Goal: Task Accomplishment & Management: Manage account settings

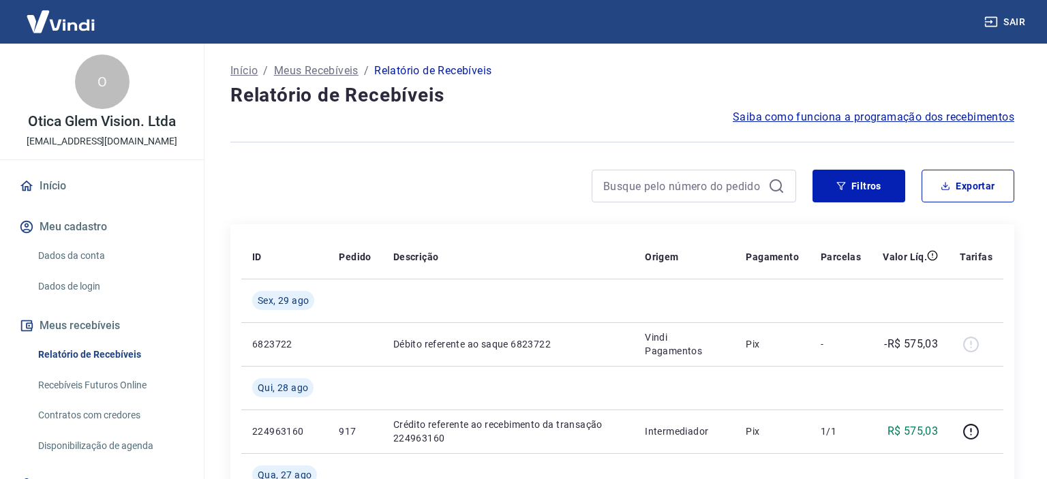
click at [77, 354] on link "Relatório de Recebíveis" at bounding box center [110, 355] width 155 height 28
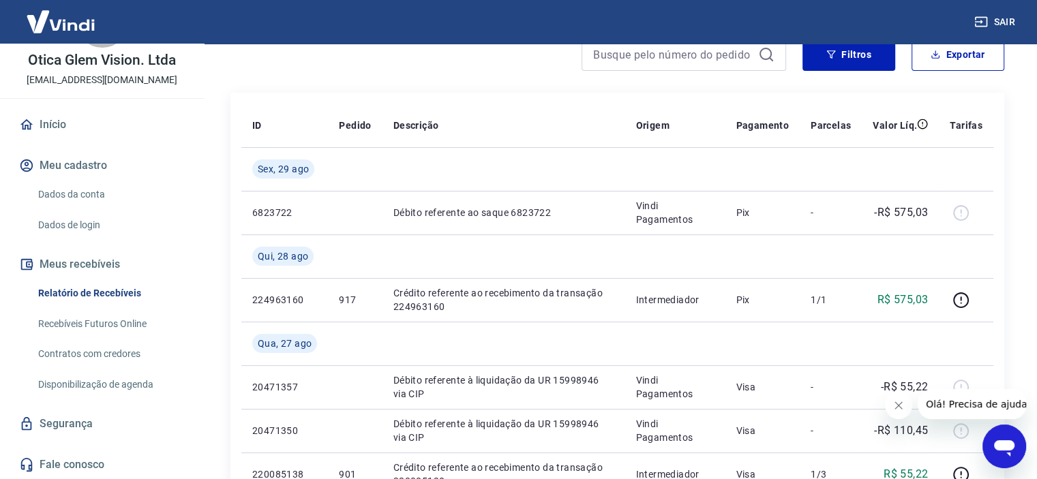
scroll to position [142, 0]
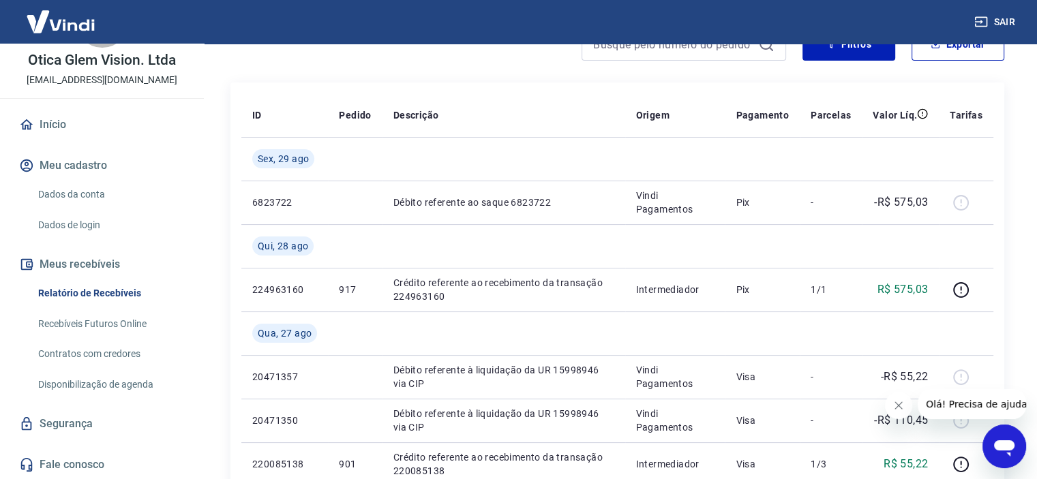
click at [1037, 138] on html "Sair O Otica Glem Vision. Ltda efunari00@gmail.com Início Meu cadastro Dados da…" at bounding box center [518, 97] width 1037 height 479
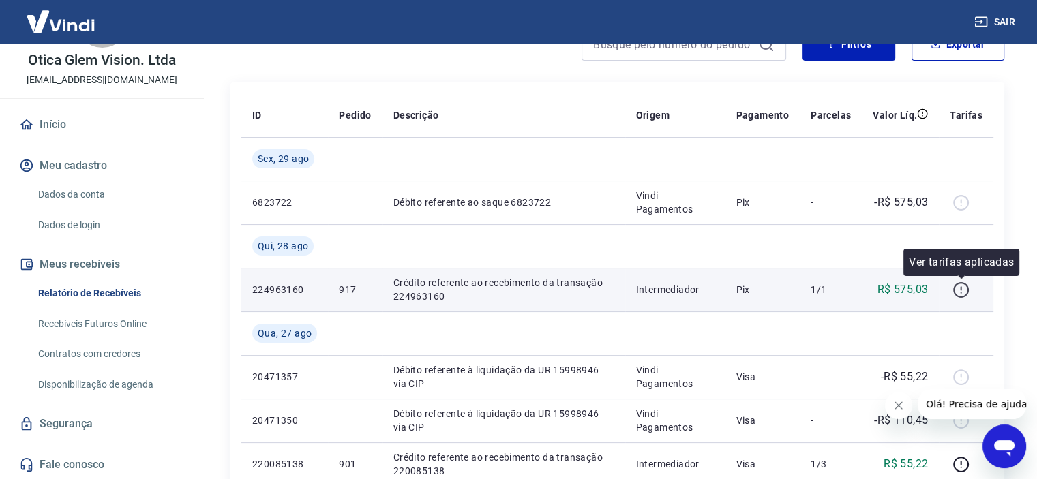
click at [958, 286] on icon "button" at bounding box center [960, 289] width 17 height 17
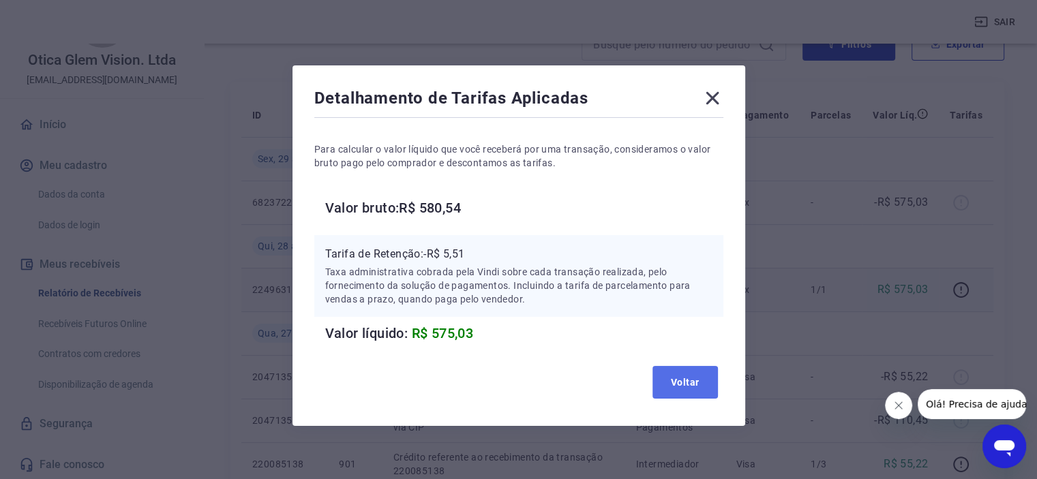
click at [682, 384] on button "Voltar" at bounding box center [684, 382] width 65 height 33
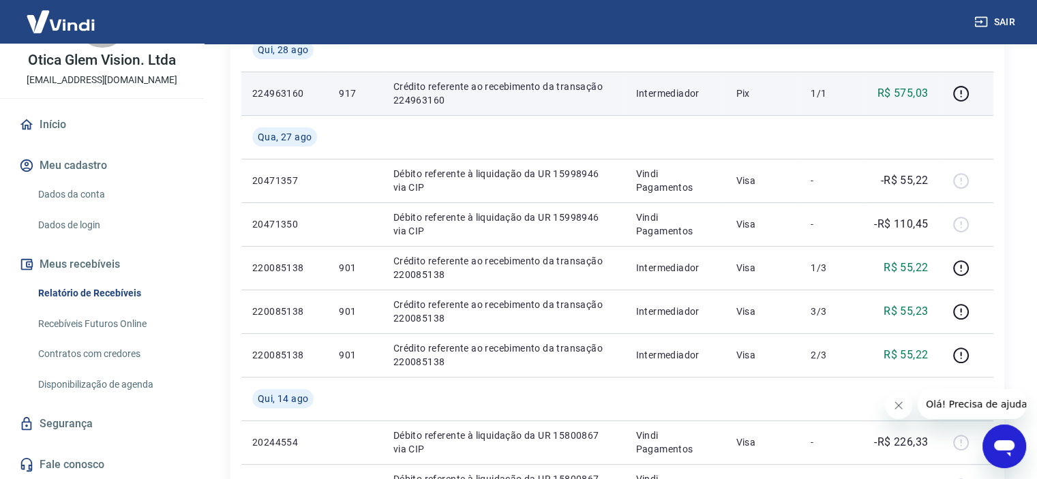
scroll to position [341, 0]
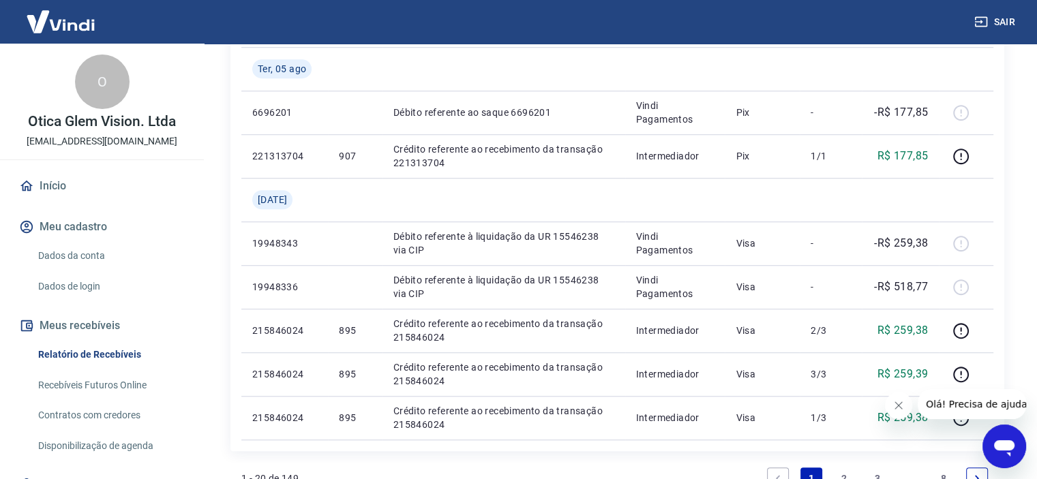
scroll to position [987, 0]
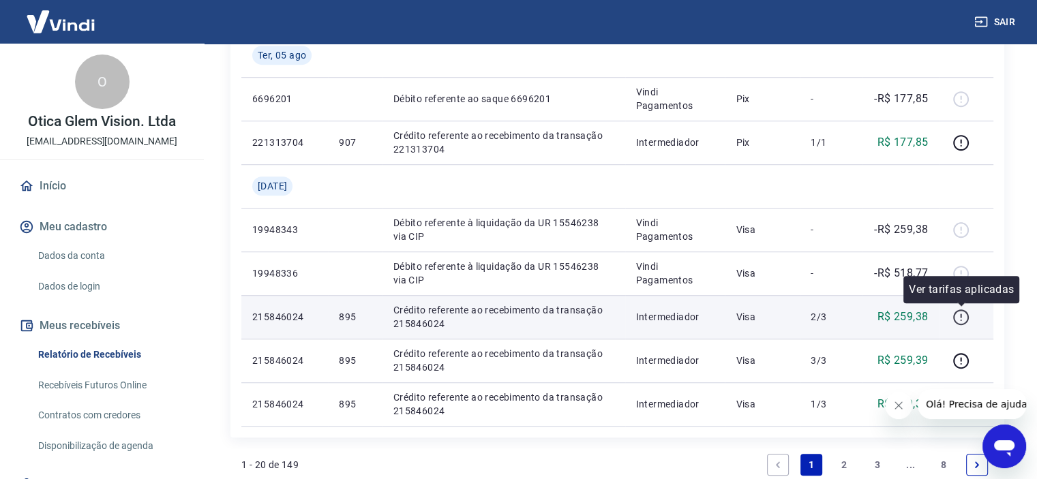
click at [962, 318] on icon "button" at bounding box center [960, 317] width 17 height 17
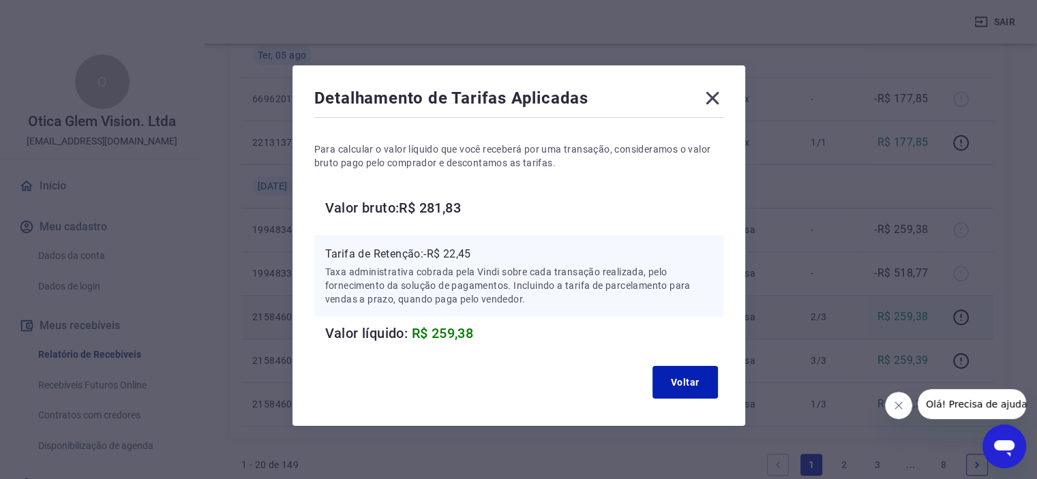
click at [709, 98] on icon at bounding box center [712, 98] width 22 height 22
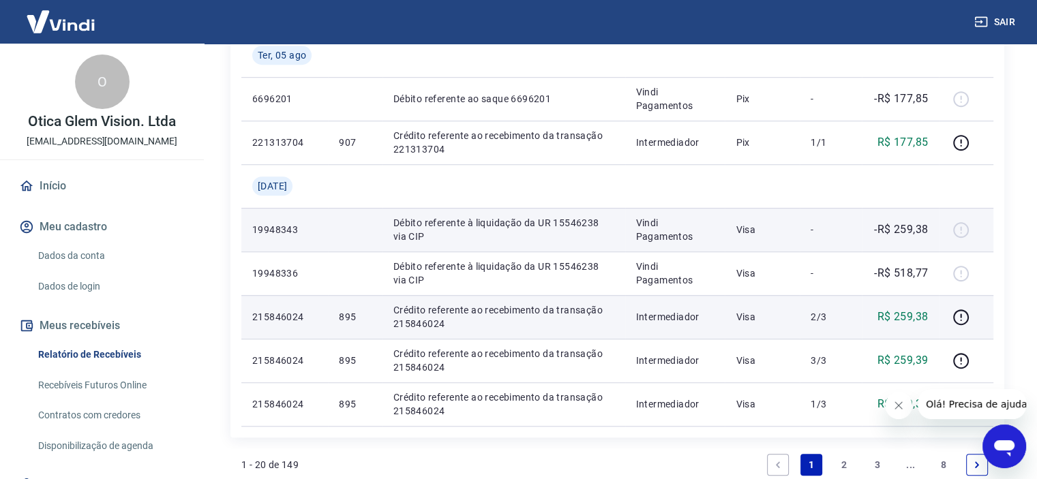
click at [963, 232] on div at bounding box center [965, 230] width 33 height 22
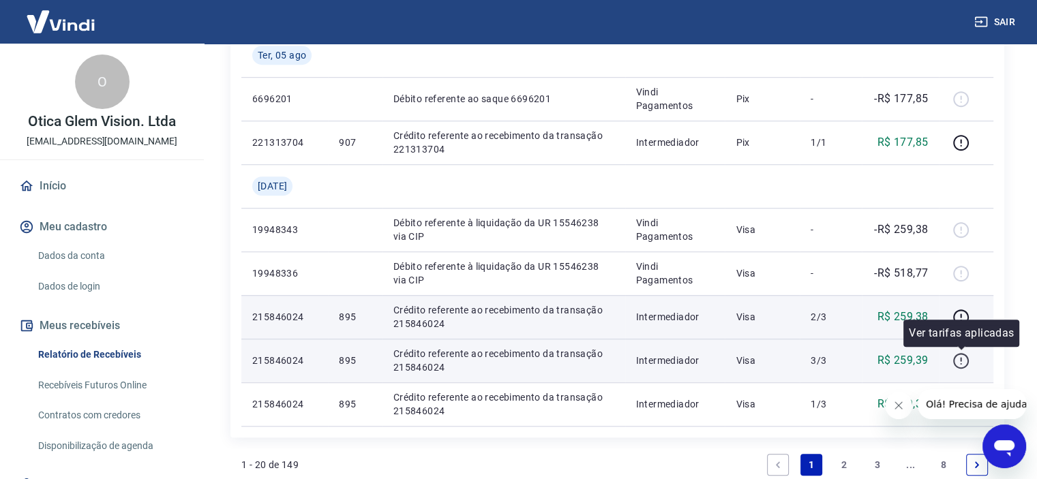
click at [958, 358] on icon "button" at bounding box center [960, 360] width 17 height 17
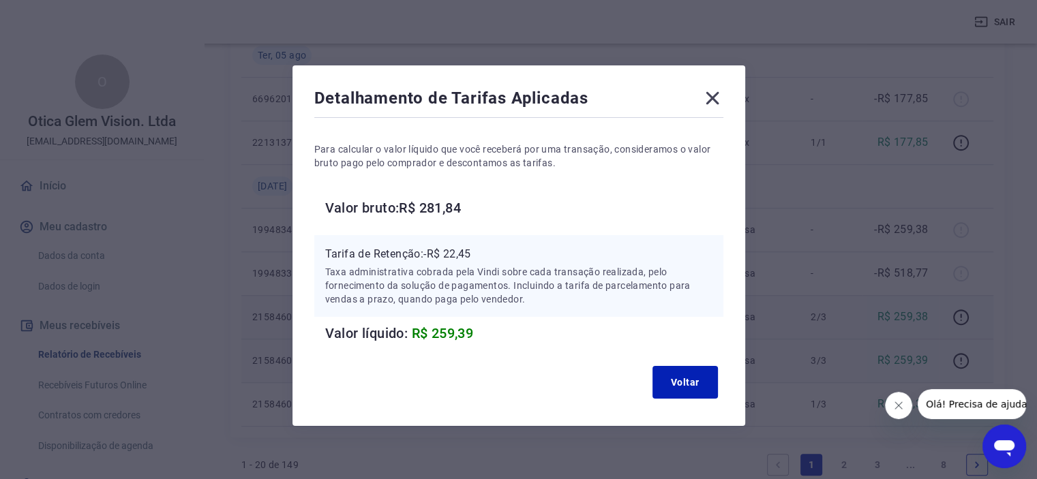
click at [709, 93] on icon at bounding box center [712, 98] width 22 height 22
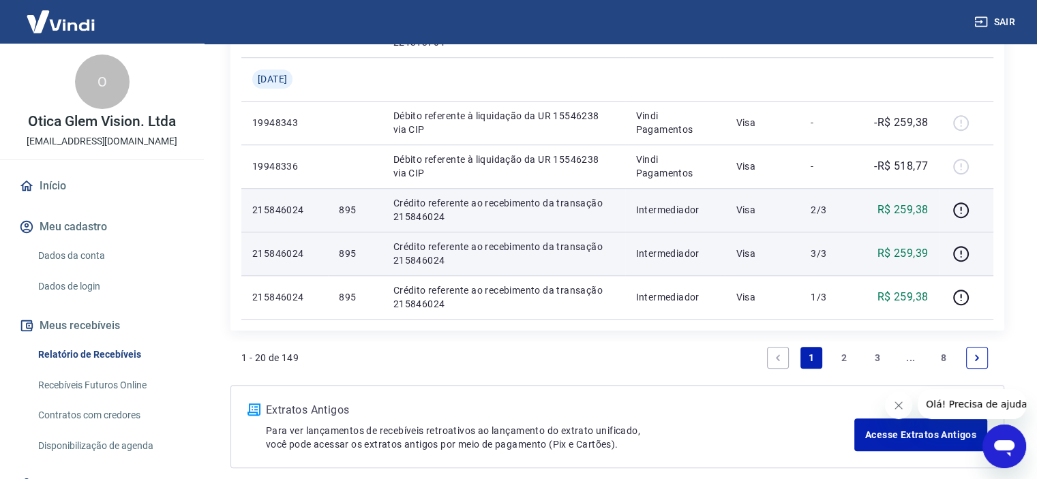
scroll to position [1157, 0]
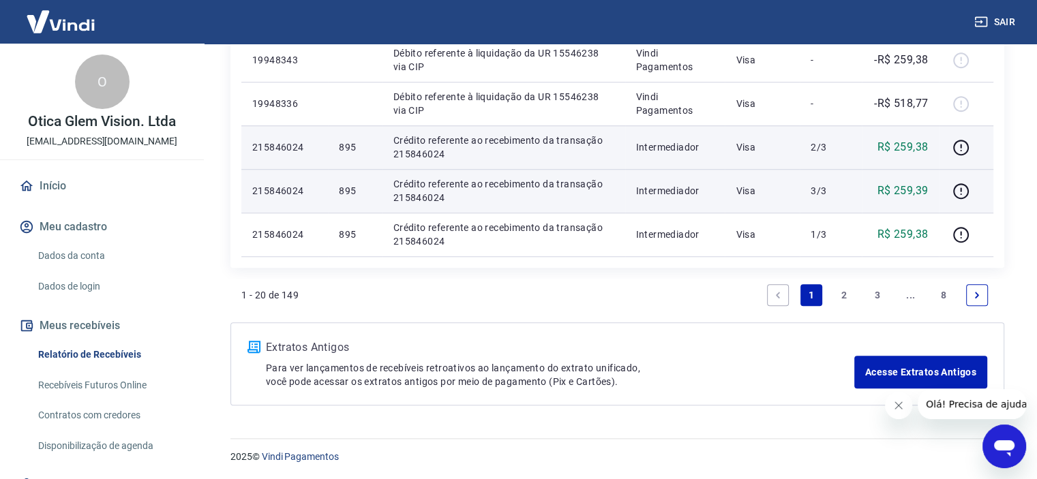
click at [844, 296] on link "2" at bounding box center [844, 295] width 22 height 22
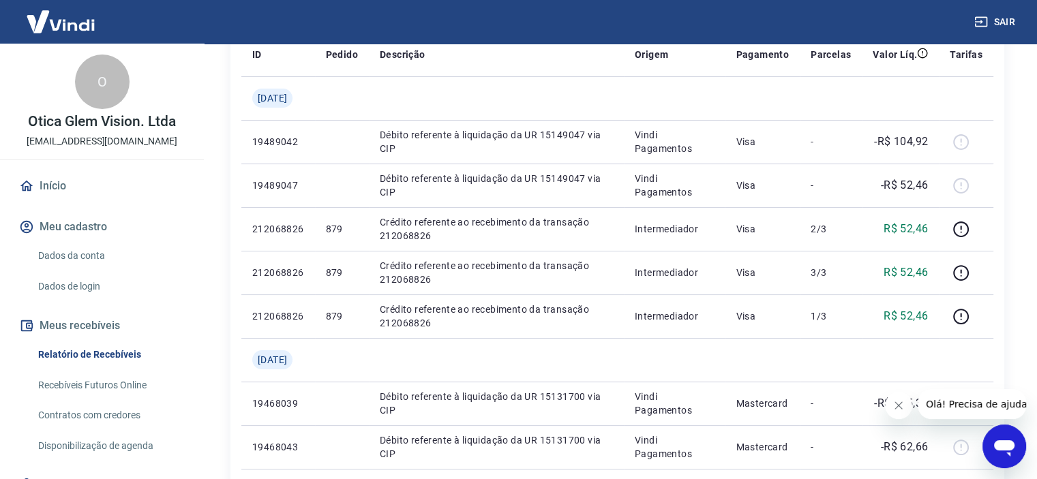
scroll to position [204, 0]
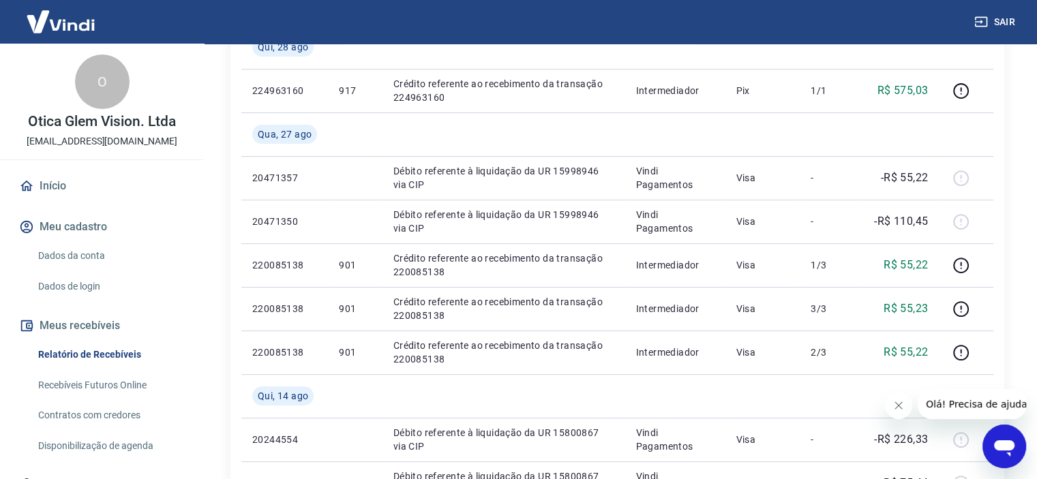
scroll to position [61, 0]
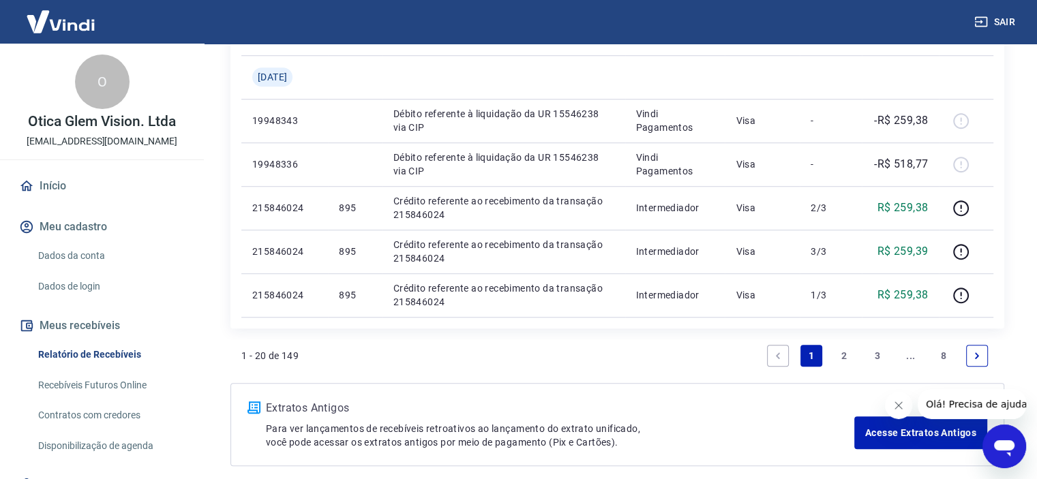
scroll to position [1157, 0]
